Goal: Contribute content

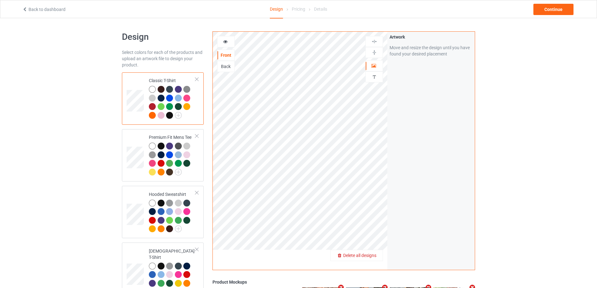
click at [374, 253] on span "Delete all designs" at bounding box center [359, 255] width 33 height 5
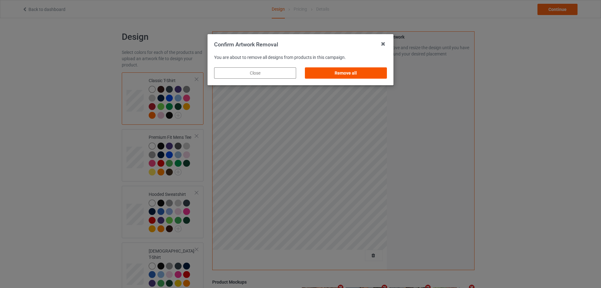
click at [377, 73] on div "Remove all" at bounding box center [346, 72] width 82 height 11
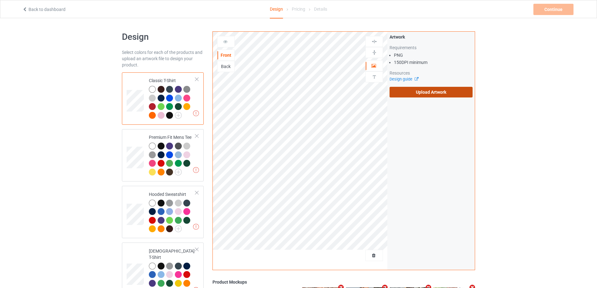
click at [427, 91] on label "Upload Artwork" at bounding box center [430, 92] width 83 height 11
click at [0, 0] on input "Upload Artwork" at bounding box center [0, 0] width 0 height 0
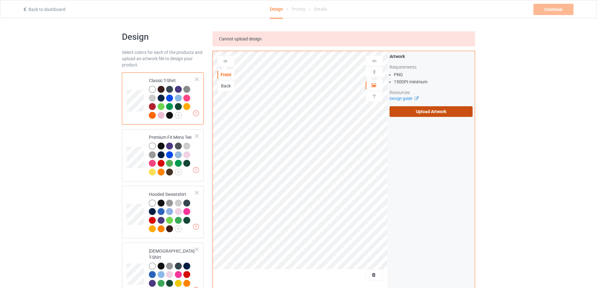
click at [432, 112] on label "Upload Artwork" at bounding box center [430, 111] width 83 height 11
click at [0, 0] on input "Upload Artwork" at bounding box center [0, 0] width 0 height 0
